Goal: Information Seeking & Learning: Check status

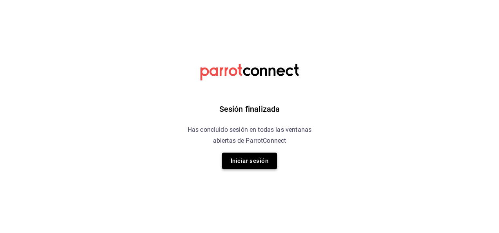
click at [248, 166] on button "Iniciar sesión" at bounding box center [249, 161] width 55 height 16
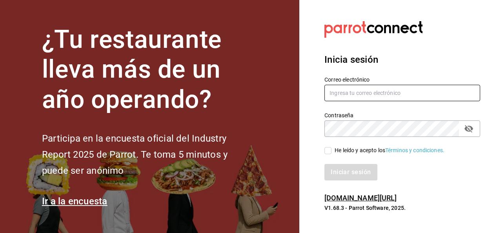
type input "carlos.moreno@grupocosteno.com"
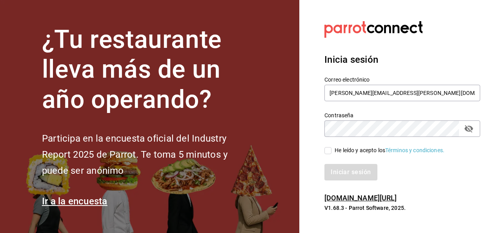
click at [332, 153] on span "He leído y acepto los Términos y condiciones." at bounding box center [388, 150] width 113 height 8
click at [332, 153] on input "He leído y acepto los Términos y condiciones." at bounding box center [328, 150] width 7 height 7
checkbox input "true"
click at [345, 180] on button "Iniciar sesión" at bounding box center [351, 172] width 53 height 16
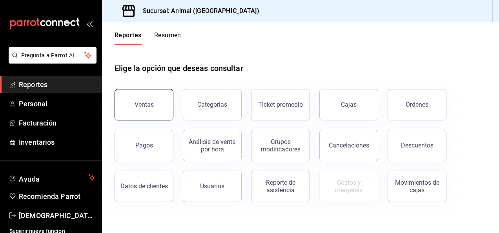
click at [148, 102] on div "Ventas" at bounding box center [144, 104] width 19 height 7
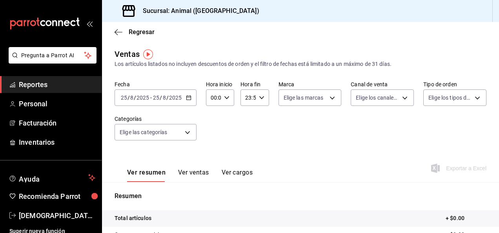
click at [188, 100] on icon "button" at bounding box center [188, 97] width 5 height 5
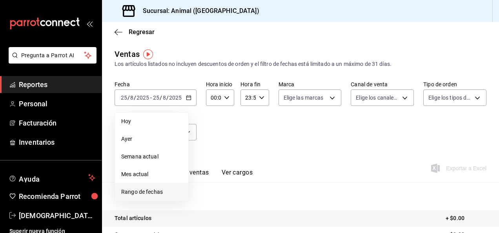
click at [161, 189] on span "Rango de fechas" at bounding box center [151, 192] width 61 height 8
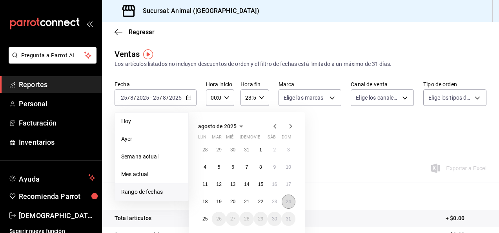
click at [289, 203] on abbr "24" at bounding box center [288, 201] width 5 height 5
click at [205, 218] on abbr "25" at bounding box center [205, 218] width 5 height 5
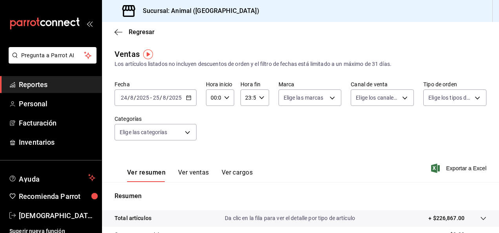
click at [227, 99] on icon "button" at bounding box center [226, 97] width 5 height 5
click at [213, 124] on span "04" at bounding box center [213, 127] width 2 height 6
type input "04:00"
click at [261, 100] on div at bounding box center [249, 116] width 499 height 233
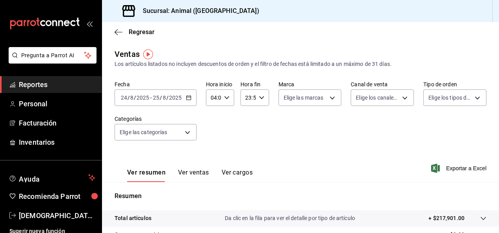
click at [259, 98] on \(Stroke\) "button" at bounding box center [261, 97] width 5 height 3
click at [246, 124] on span "04" at bounding box center [247, 124] width 2 height 6
click at [258, 121] on button "00" at bounding box center [260, 118] width 11 height 16
type input "04:00"
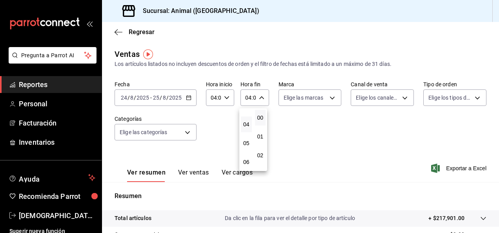
click at [494, 95] on div at bounding box center [249, 116] width 499 height 233
